Goal: Check status: Check status

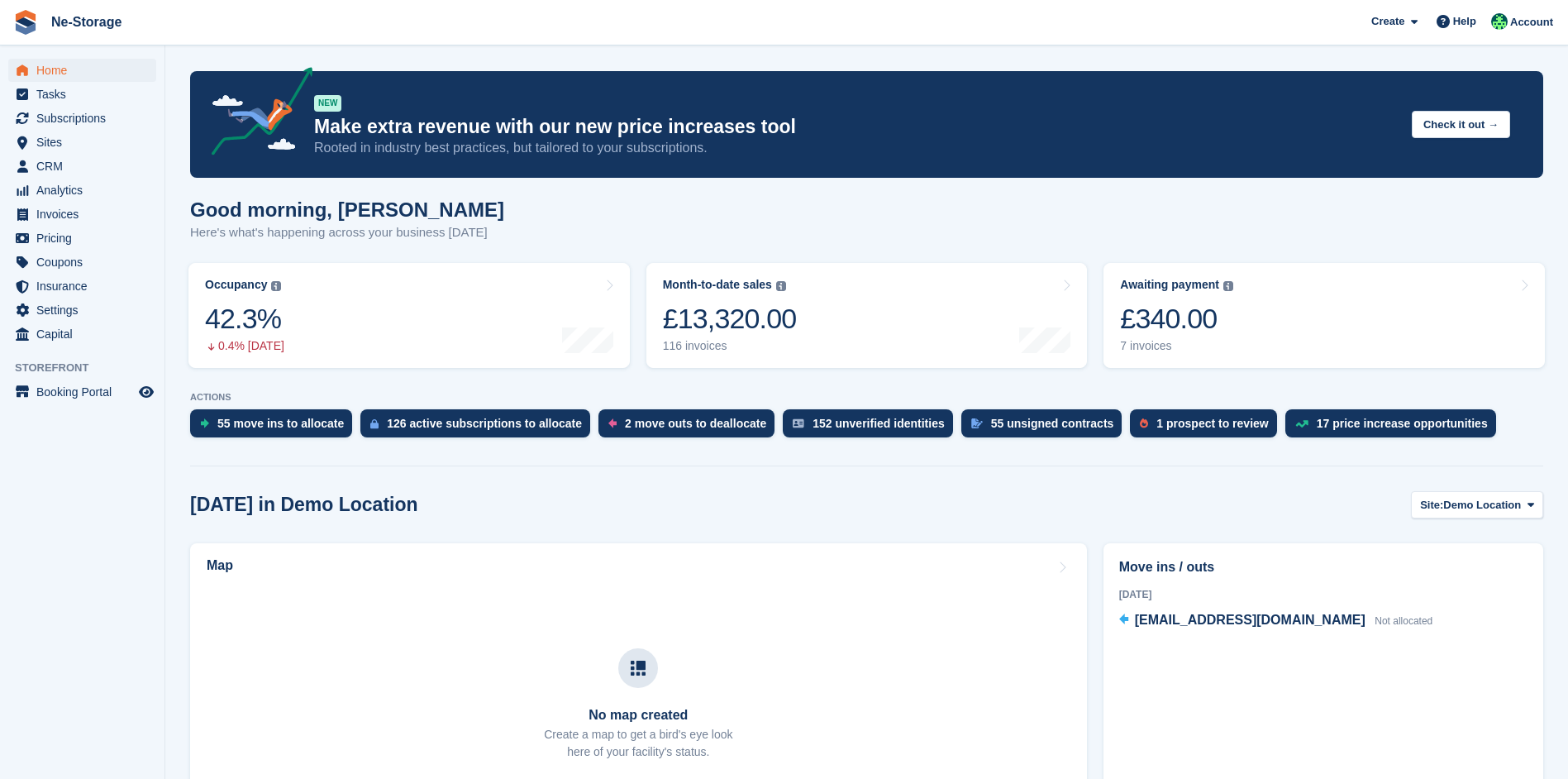
click at [98, 61] on span "Home" at bounding box center [85, 70] width 99 height 23
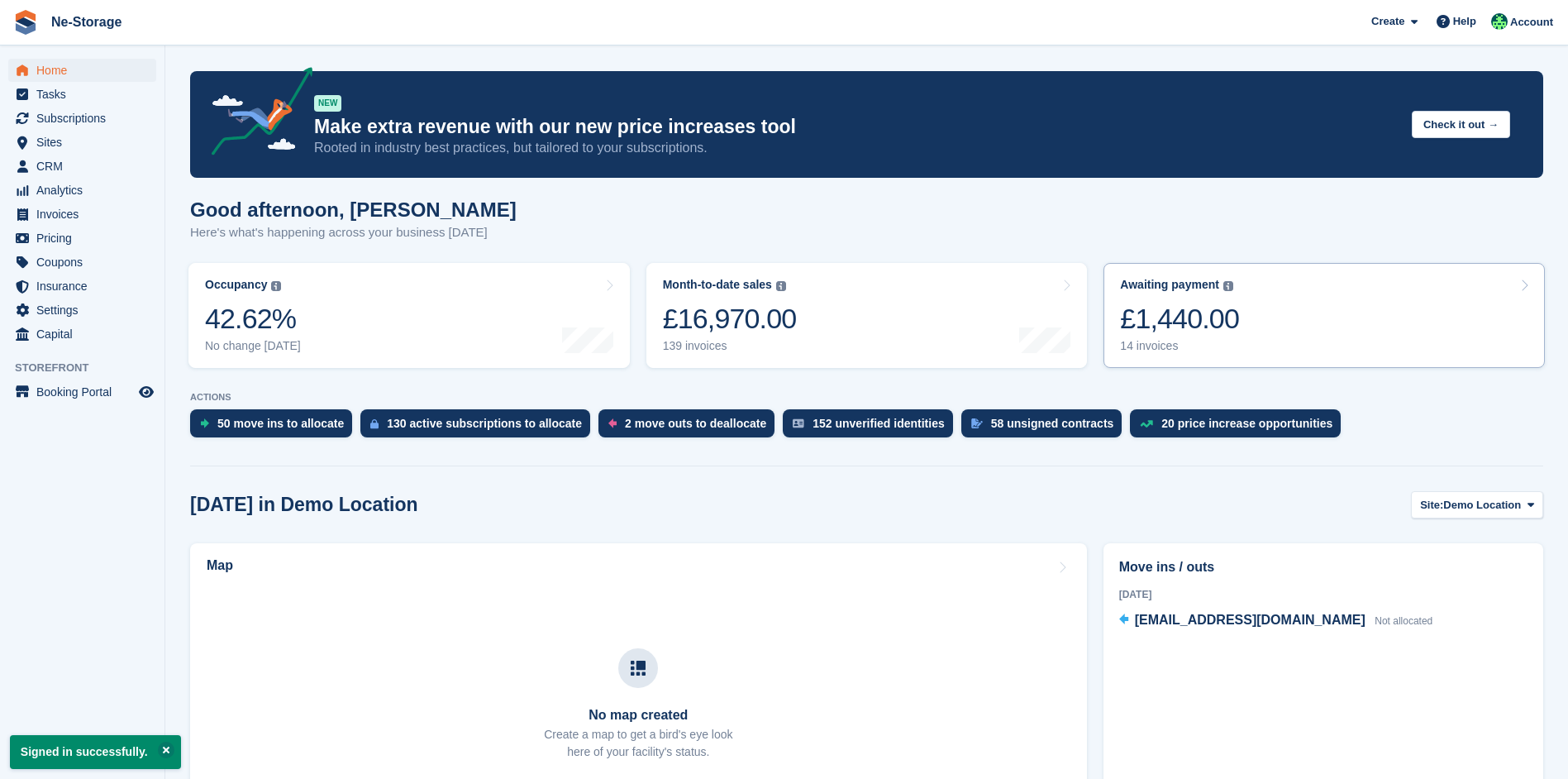
click at [1380, 349] on link "Awaiting payment The total outstanding balance on all open invoices. £1,440.00 …" at bounding box center [1324, 315] width 442 height 105
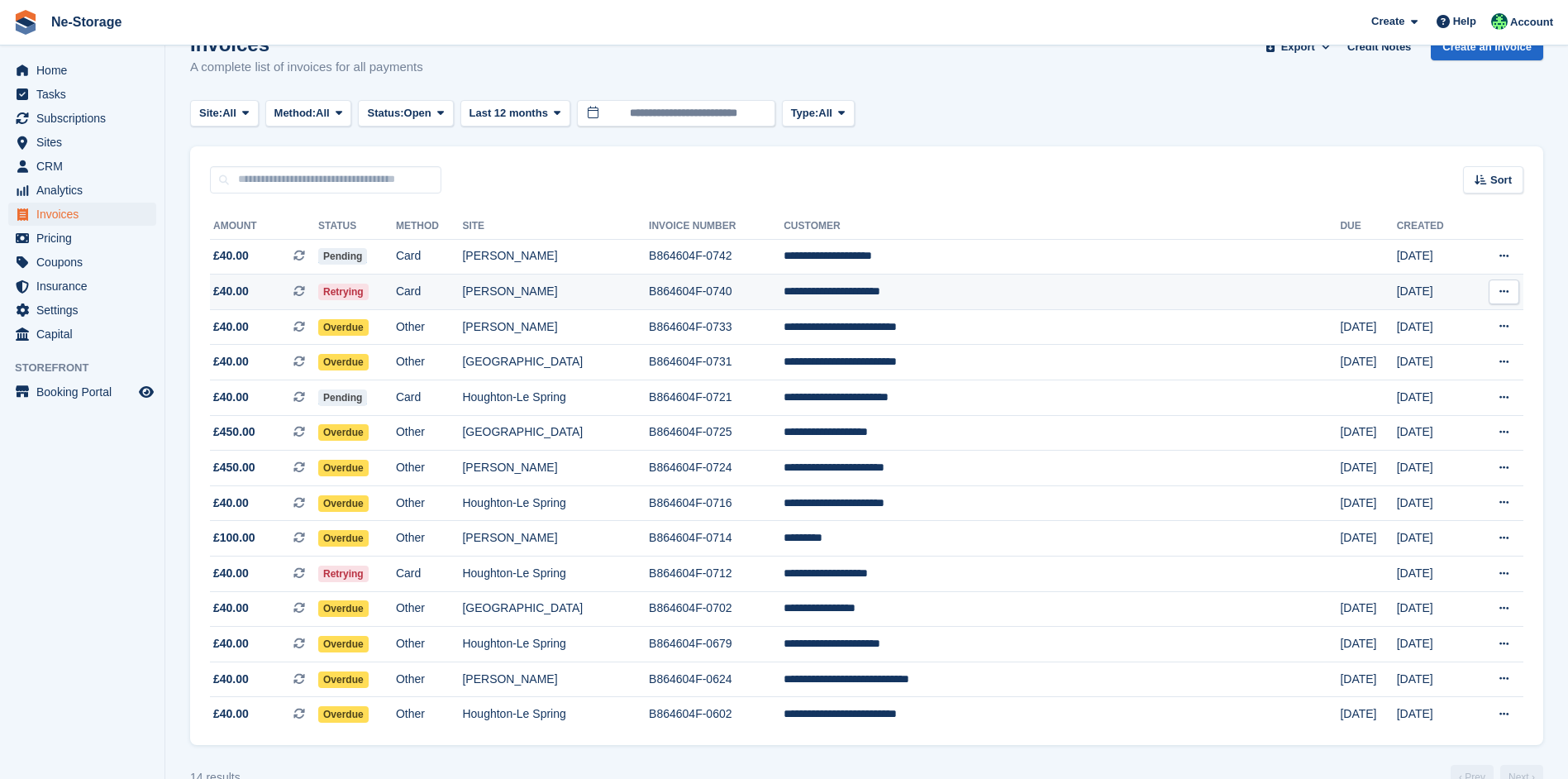
scroll to position [74, 0]
